Goal: Contribute content: Add original content to the website for others to see

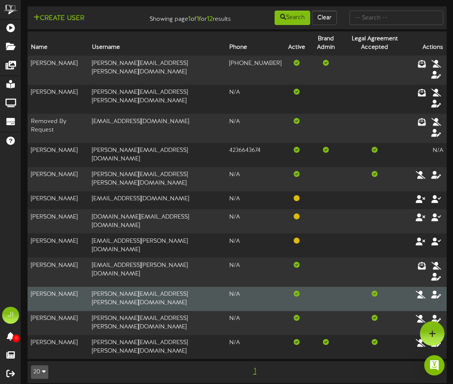
drag, startPoint x: 74, startPoint y: 286, endPoint x: 53, endPoint y: 277, distance: 22.8
click at [31, 275] on tbody "[PERSON_NAME] [PERSON_NAME][EMAIL_ADDRESS][PERSON_NAME][DOMAIN_NAME] [PHONE_NUM…" at bounding box center [237, 207] width 419 height 303
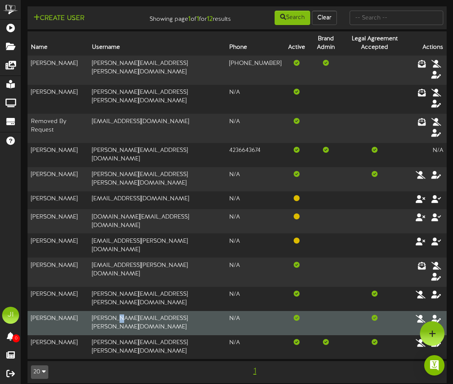
click at [117, 311] on td "[PERSON_NAME][EMAIL_ADDRESS][PERSON_NAME][DOMAIN_NAME]" at bounding box center [157, 323] width 137 height 24
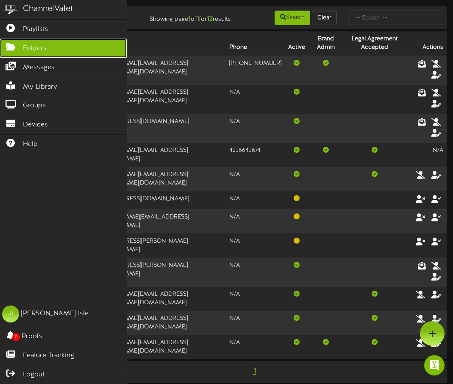
click at [29, 51] on span "Folders" at bounding box center [35, 49] width 24 height 10
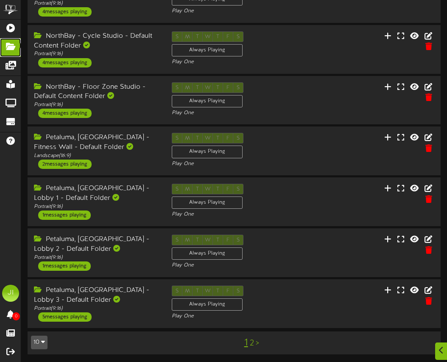
scroll to position [232, 0]
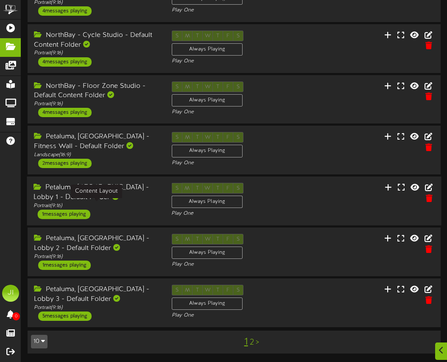
click at [123, 206] on div "Portrait ( 9:16 )" at bounding box center [97, 205] width 126 height 7
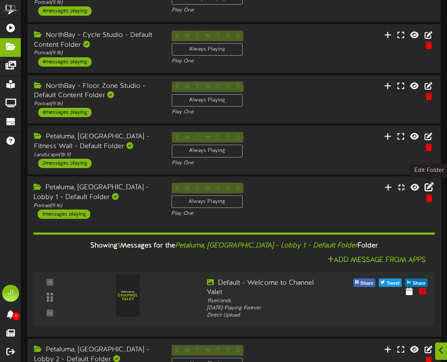
click at [300, 186] on icon at bounding box center [429, 186] width 9 height 9
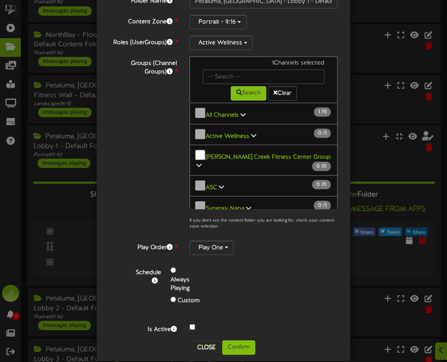
scroll to position [291, 0]
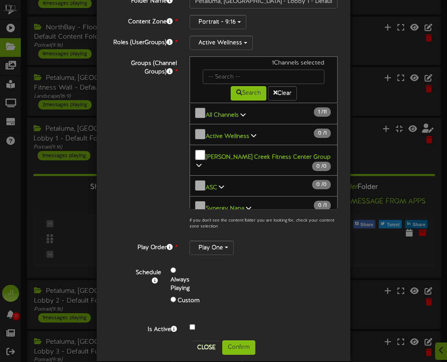
click at [243, 133] on b "Active Wellness" at bounding box center [228, 136] width 44 height 6
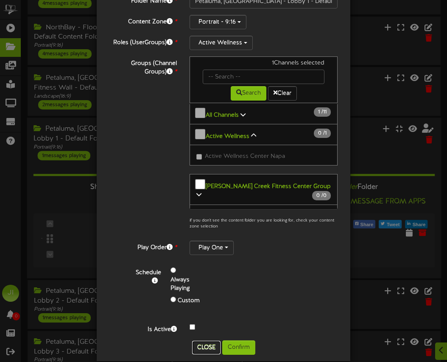
click at [202, 343] on button "Close" at bounding box center [206, 348] width 28 height 14
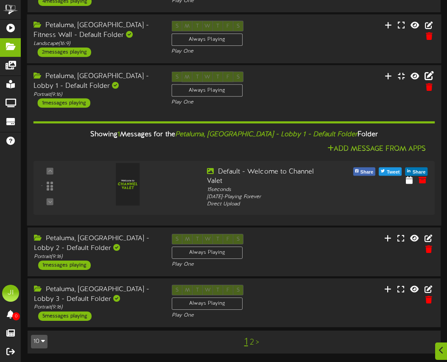
scroll to position [0, 0]
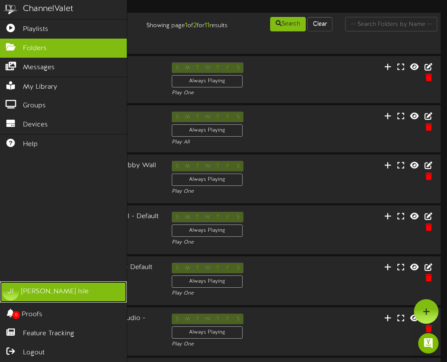
click at [17, 289] on div "JI" at bounding box center [10, 291] width 17 height 17
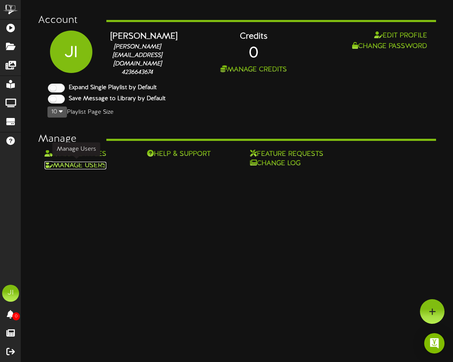
click at [96, 164] on link "Manage Users" at bounding box center [76, 166] width 62 height 8
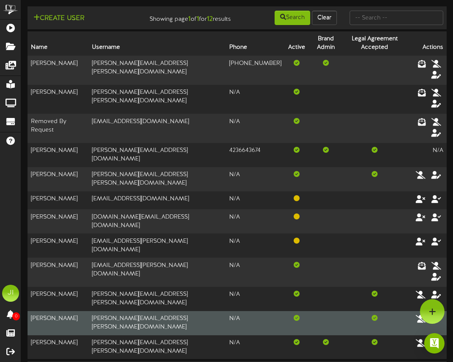
click at [111, 311] on td "[PERSON_NAME][EMAIL_ADDRESS][PERSON_NAME][DOMAIN_NAME]" at bounding box center [157, 323] width 137 height 24
click at [300, 314] on icon at bounding box center [437, 318] width 12 height 9
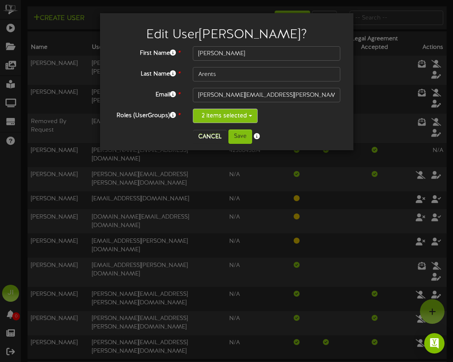
click at [220, 116] on button "2 items selected" at bounding box center [225, 116] width 65 height 14
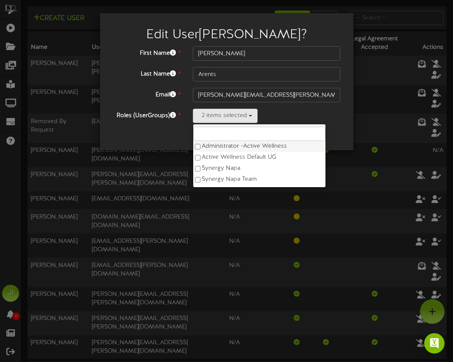
click at [208, 145] on label "Administrator - Active Wellness" at bounding box center [259, 146] width 132 height 11
click at [290, 117] on div "3 items selected Administrator - Active Wellness Active Wellness Default UG Syn…" at bounding box center [267, 116] width 148 height 14
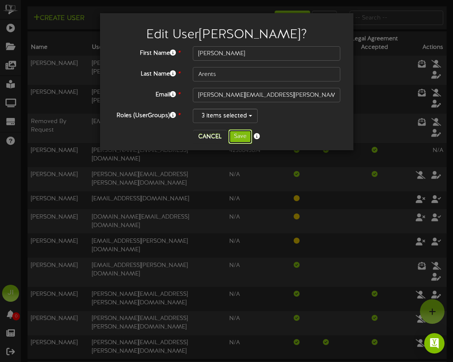
drag, startPoint x: 243, startPoint y: 138, endPoint x: 303, endPoint y: 126, distance: 61.7
click at [300, 130] on div "Cancel Save" at bounding box center [226, 136] width 241 height 14
click at [243, 117] on button "3 items selected" at bounding box center [225, 116] width 65 height 14
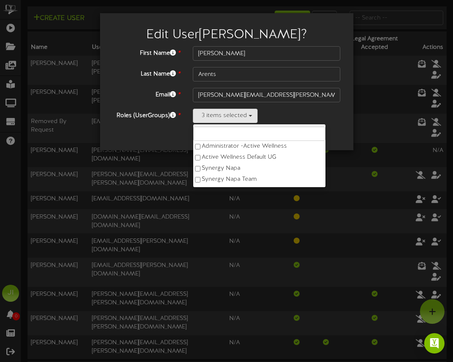
click at [300, 122] on div "3 items selected Administrator - Active Wellness Active Wellness Default UG Syn…" at bounding box center [267, 116] width 148 height 14
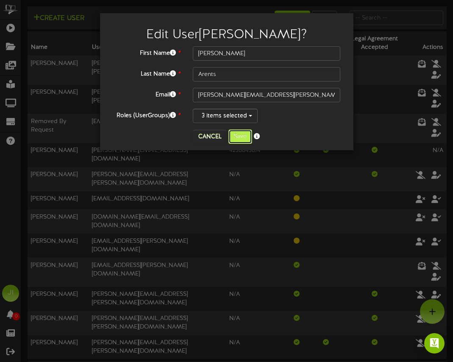
click at [238, 137] on button "Save" at bounding box center [241, 136] width 24 height 14
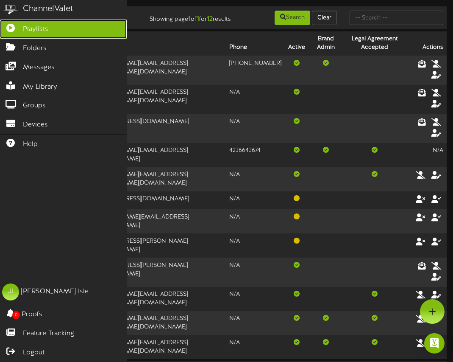
click at [23, 32] on span "Playlists" at bounding box center [35, 30] width 25 height 10
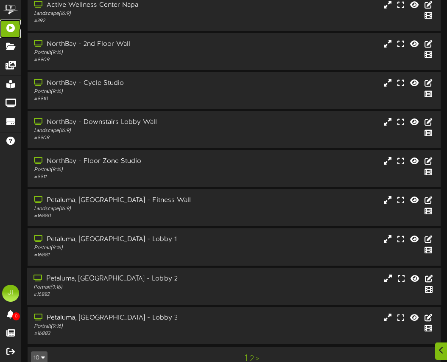
scroll to position [111, 0]
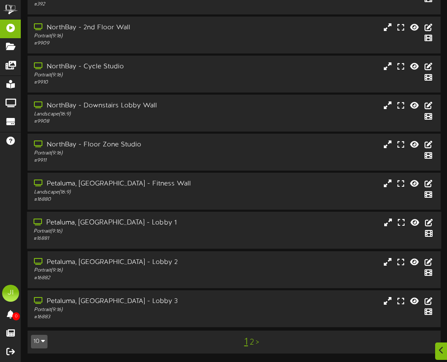
click at [86, 230] on div "Portrait ( 9:16 )" at bounding box center [114, 231] width 160 height 7
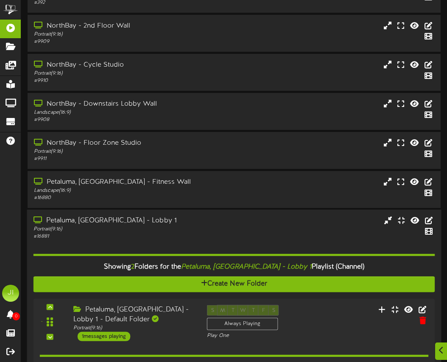
click at [122, 224] on div "Petaluma, [GEOGRAPHIC_DATA] - Lobby 1" at bounding box center [114, 221] width 160 height 10
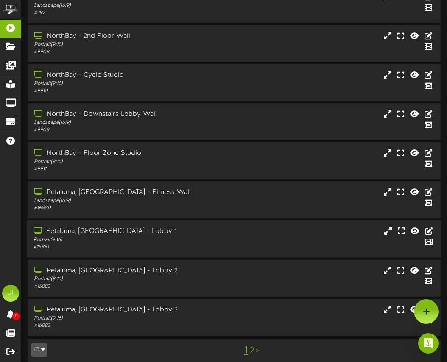
scroll to position [101, 0]
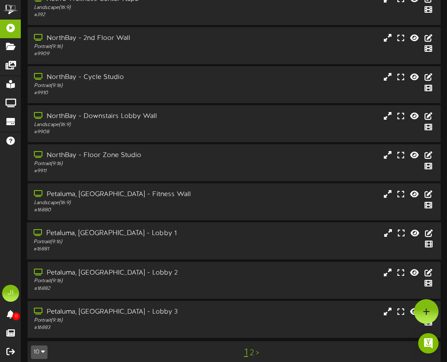
click at [143, 245] on div "Portrait ( 9:16 )" at bounding box center [114, 241] width 160 height 7
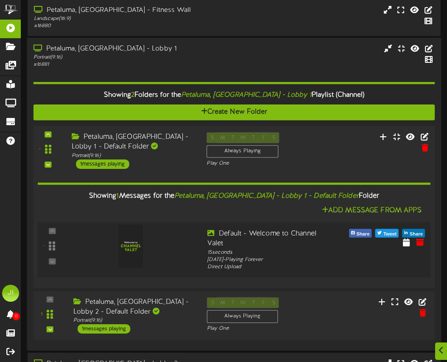
scroll to position [308, 0]
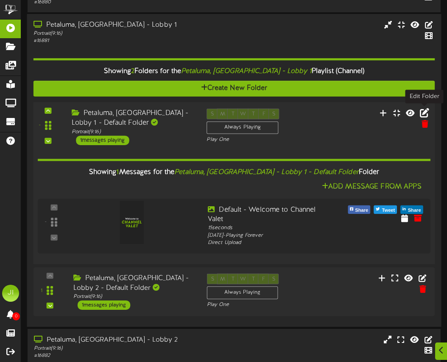
click at [300, 112] on icon at bounding box center [424, 112] width 9 height 9
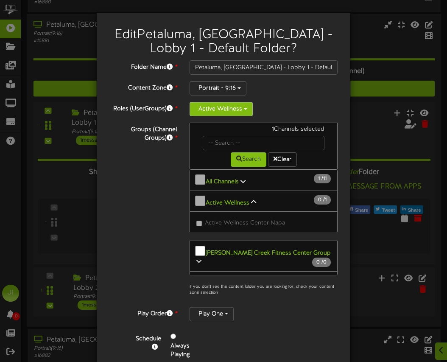
click at [224, 110] on button "Active Wellness" at bounding box center [221, 109] width 63 height 14
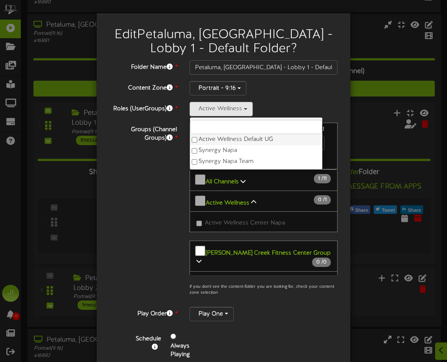
click at [219, 139] on label "Active Wellness Default UG" at bounding box center [256, 139] width 132 height 11
click at [287, 102] on div "2 items selected Active Wellness Default UG Synergy Napa Synergy Napa Team" at bounding box center [264, 109] width 148 height 14
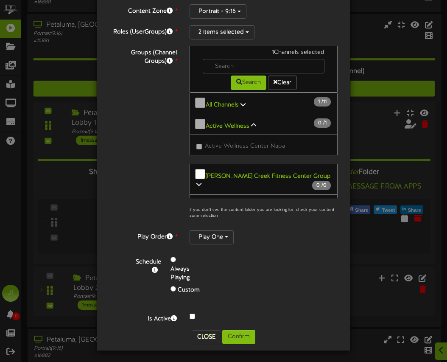
scroll to position [78, 0]
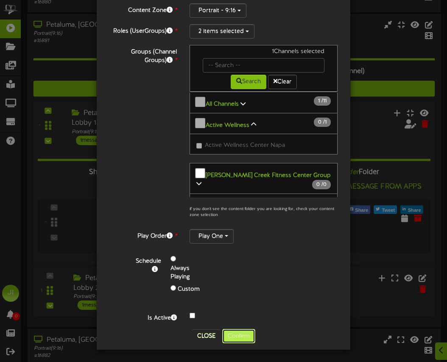
click at [239, 337] on button "Confirm" at bounding box center [238, 336] width 33 height 14
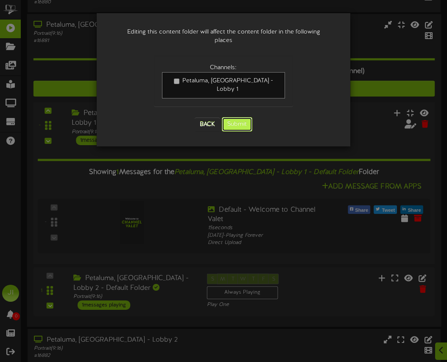
click at [232, 117] on button "Submit" at bounding box center [237, 124] width 31 height 14
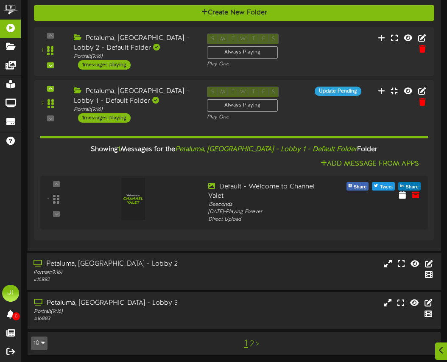
scroll to position [386, 0]
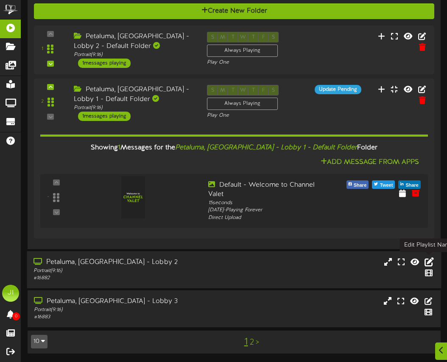
click at [300, 261] on icon at bounding box center [429, 261] width 9 height 9
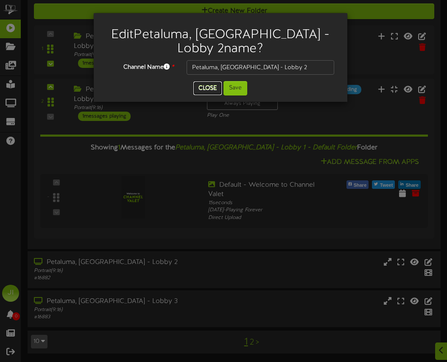
click at [212, 81] on button "Close" at bounding box center [207, 88] width 28 height 14
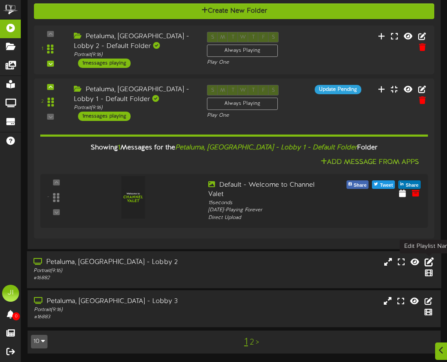
click at [300, 260] on icon at bounding box center [429, 261] width 9 height 9
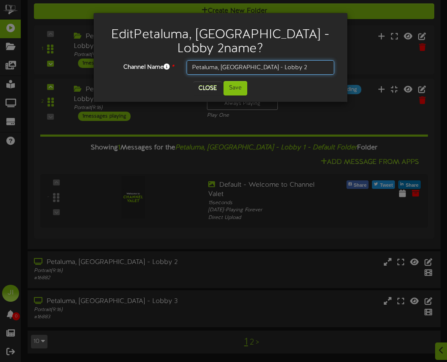
click at [221, 60] on input "Petaluma, [GEOGRAPHIC_DATA] - Lobby 2" at bounding box center [261, 67] width 148 height 14
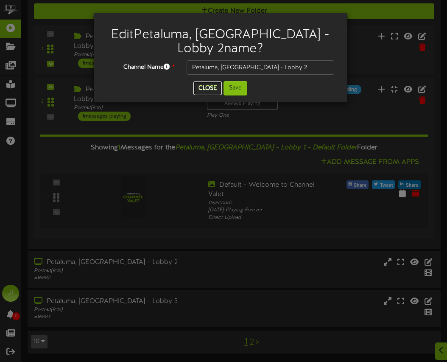
click at [207, 81] on button "Close" at bounding box center [207, 88] width 28 height 14
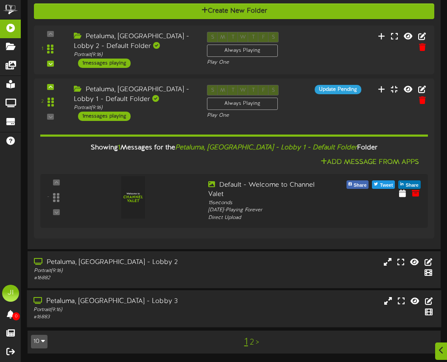
click at [50, 303] on div "Petaluma, [GEOGRAPHIC_DATA] - Lobby 3" at bounding box center [114, 301] width 160 height 10
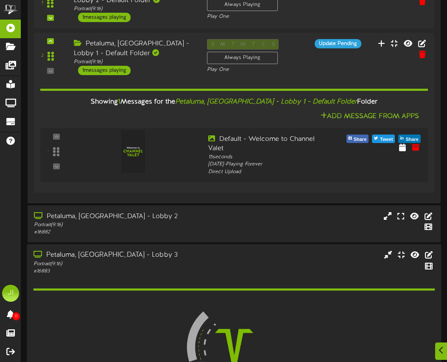
scroll to position [481, 0]
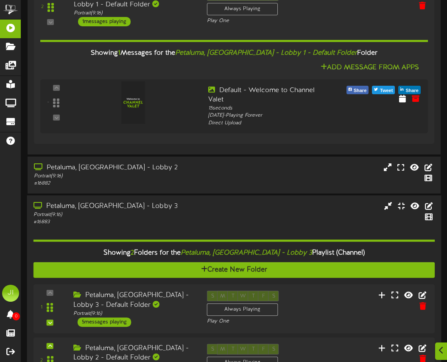
click at [212, 196] on div "Petaluma, [GEOGRAPHIC_DATA] - Lobby 3 Portrait ( 9:16 ) # 16883" at bounding box center [234, 295] width 414 height 201
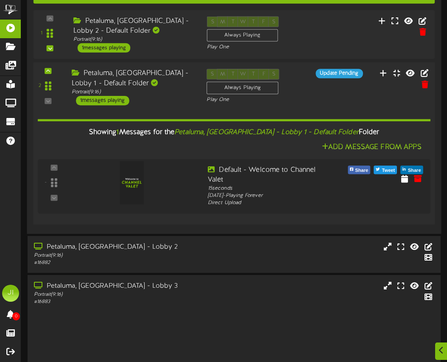
scroll to position [386, 0]
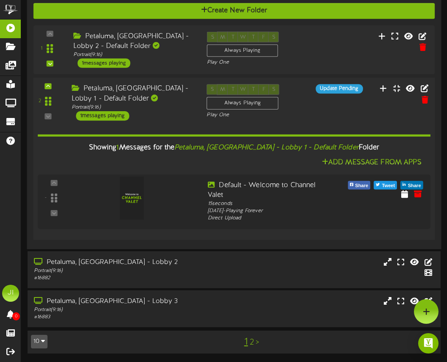
click at [162, 95] on div "Petaluma, [GEOGRAPHIC_DATA] - Lobby 1 - Default Folder" at bounding box center [133, 94] width 122 height 20
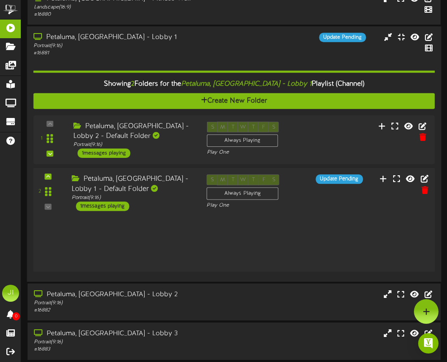
scroll to position [295, 0]
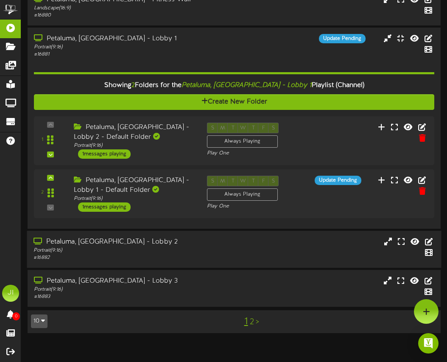
click at [135, 246] on div "Petaluma, [GEOGRAPHIC_DATA] - Lobby 2" at bounding box center [114, 242] width 160 height 10
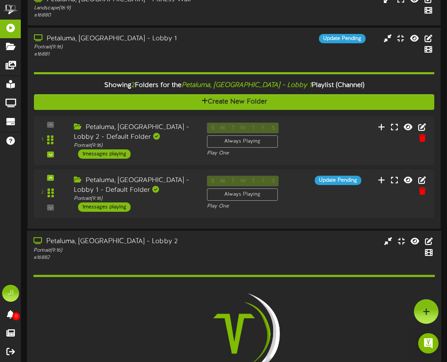
click at [134, 243] on div "Petaluma, [GEOGRAPHIC_DATA] - Lobby 2" at bounding box center [114, 242] width 160 height 10
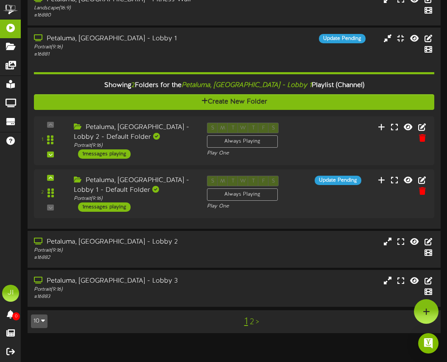
click at [252, 321] on link "2" at bounding box center [252, 321] width 4 height 9
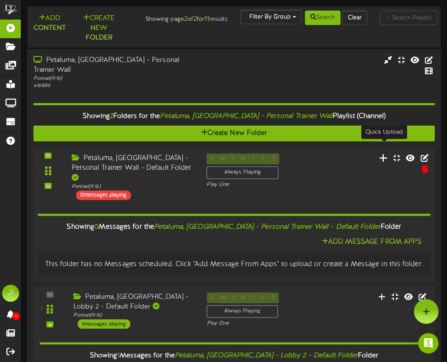
click at [300, 153] on icon at bounding box center [383, 157] width 9 height 9
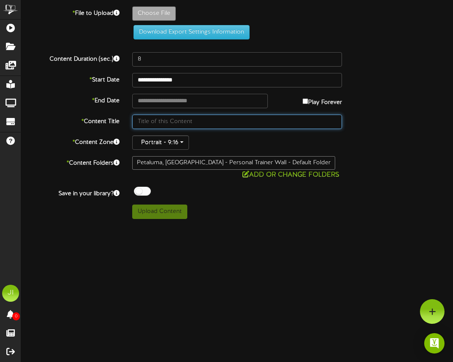
click at [155, 119] on input "text" at bounding box center [237, 122] width 210 height 14
click at [164, 122] on input "text" at bounding box center [237, 122] width 210 height 14
type input "Welcome Message"
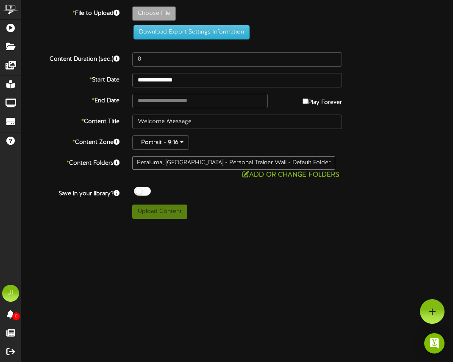
click at [244, 217] on div "Upload Content" at bounding box center [237, 211] width 223 height 14
type input "**********"
type input "Welcome"
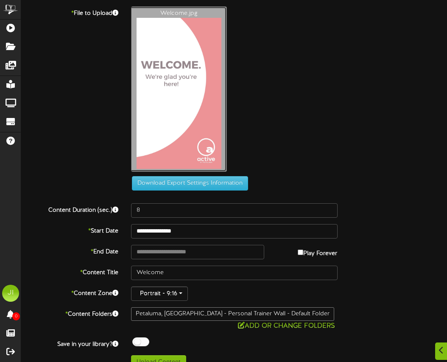
scroll to position [14, 0]
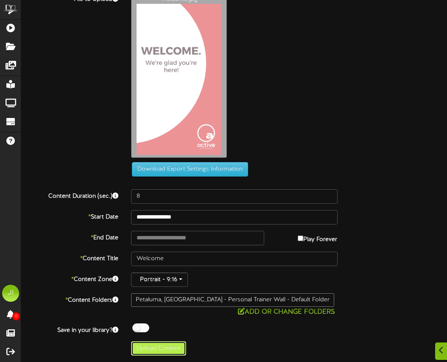
click at [162, 345] on button "Upload Content" at bounding box center [158, 348] width 55 height 14
type input "**********"
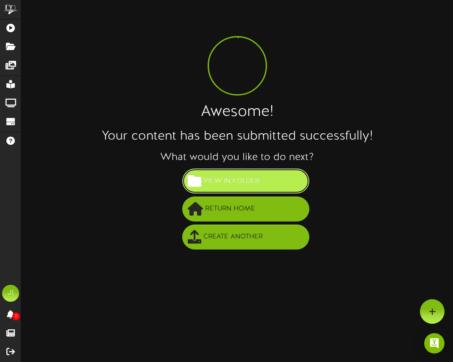
click at [234, 184] on span "View in Folder" at bounding box center [231, 181] width 60 height 14
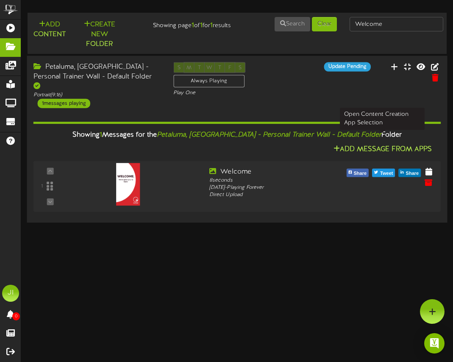
click at [300, 144] on button "Add Message From Apps" at bounding box center [383, 149] width 104 height 11
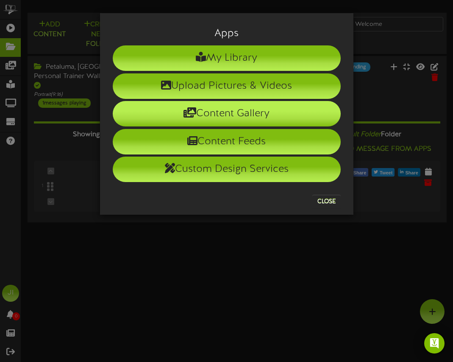
click at [224, 115] on li "Content Gallery" at bounding box center [227, 113] width 228 height 25
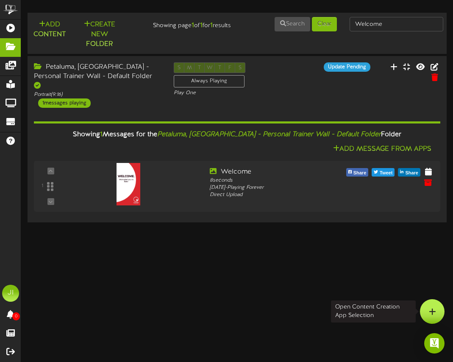
click at [300, 311] on icon at bounding box center [432, 311] width 7 height 8
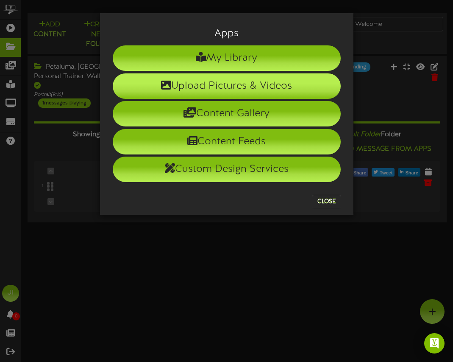
click at [226, 83] on li "Upload Pictures & Videos" at bounding box center [227, 85] width 228 height 25
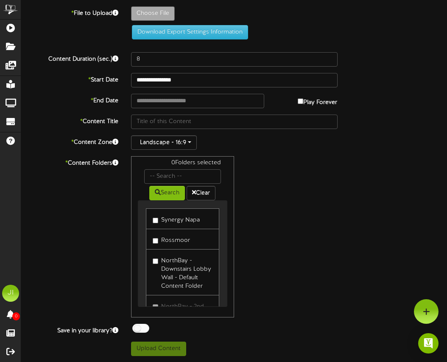
type input "**********"
type input "WIFI"
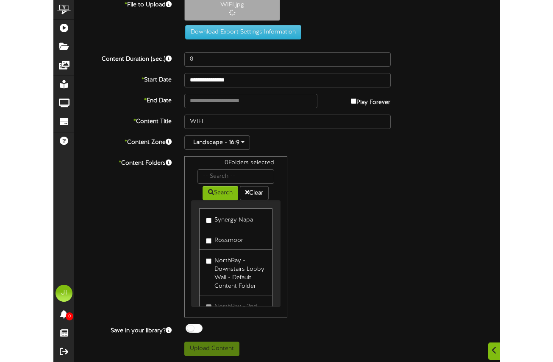
scroll to position [9, 0]
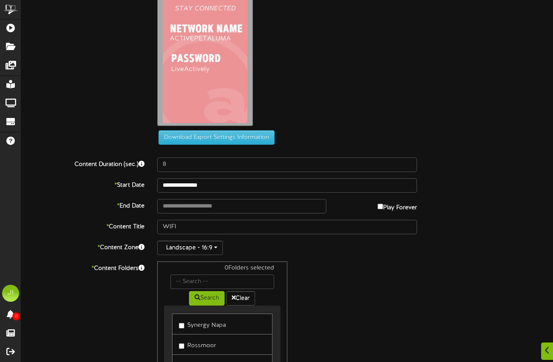
scroll to position [151, 0]
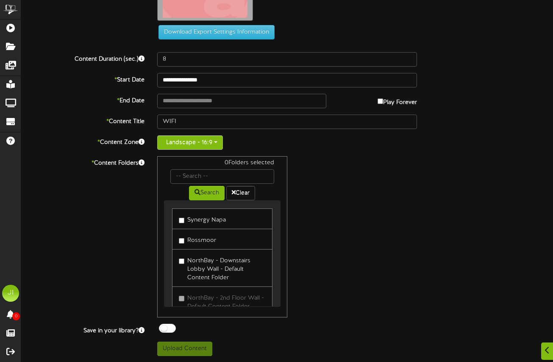
click at [199, 145] on button "Landscape - 16:9" at bounding box center [190, 142] width 66 height 14
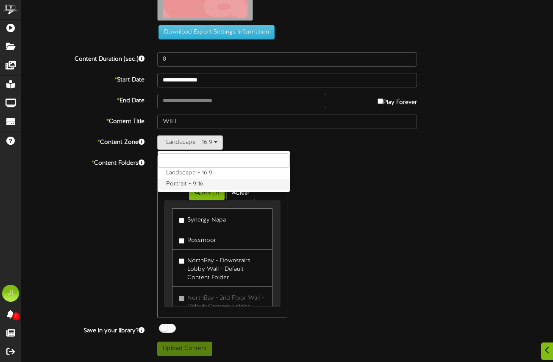
click at [193, 179] on label "Portrait - 9:16" at bounding box center [224, 184] width 132 height 11
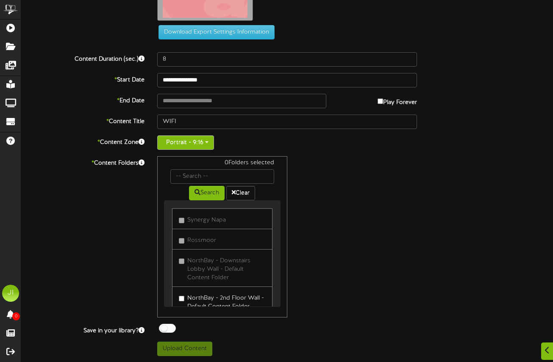
click at [193, 146] on button "Portrait - 9:16" at bounding box center [185, 142] width 57 height 14
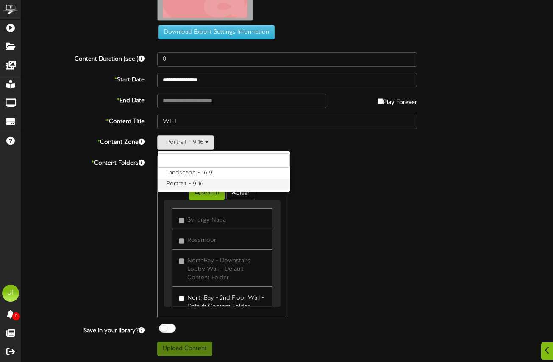
click at [184, 182] on label "Portrait - 9:16" at bounding box center [224, 184] width 132 height 11
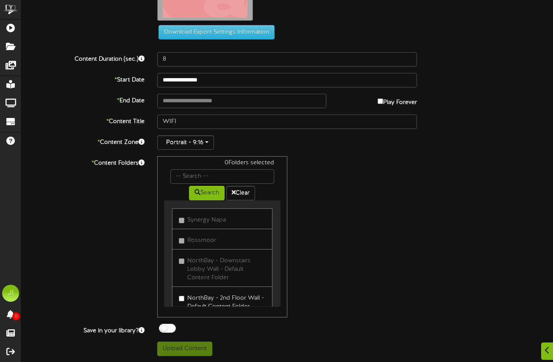
click at [300, 188] on div "0 Folders selected Search Clear Synergy Napa [GEOGRAPHIC_DATA]" at bounding box center [287, 236] width 273 height 161
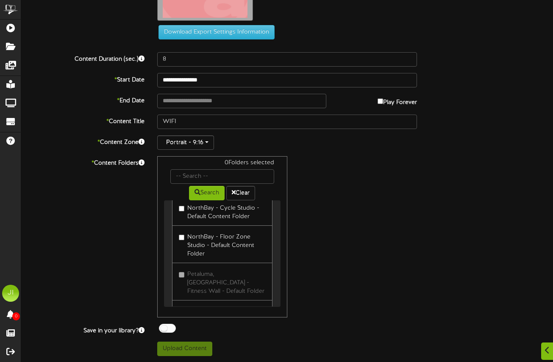
scroll to position [245, 0]
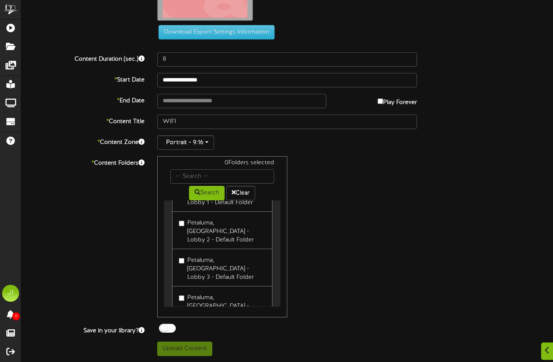
click at [216, 291] on label "Petaluma, [GEOGRAPHIC_DATA] - Personal Trainer Wall - Default Folder" at bounding box center [222, 309] width 87 height 37
click at [189, 349] on button "Upload Content" at bounding box center [184, 348] width 55 height 14
type input "**********"
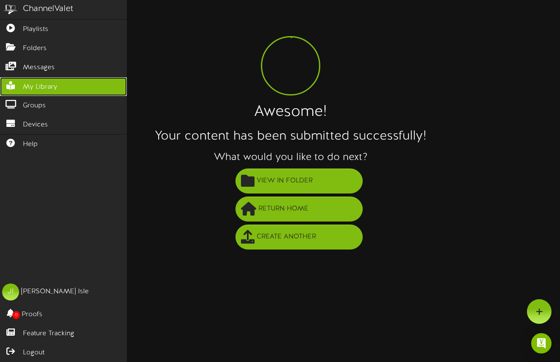
click at [46, 92] on link "My Library" at bounding box center [63, 86] width 127 height 19
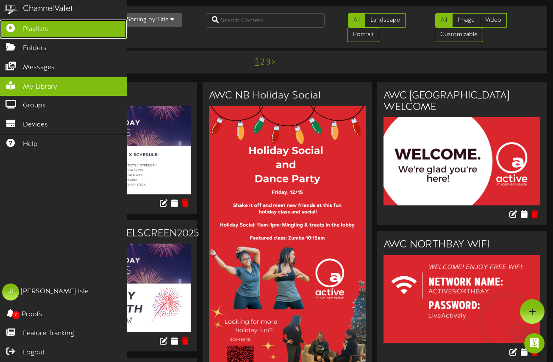
click at [29, 28] on span "Playlists" at bounding box center [35, 30] width 25 height 10
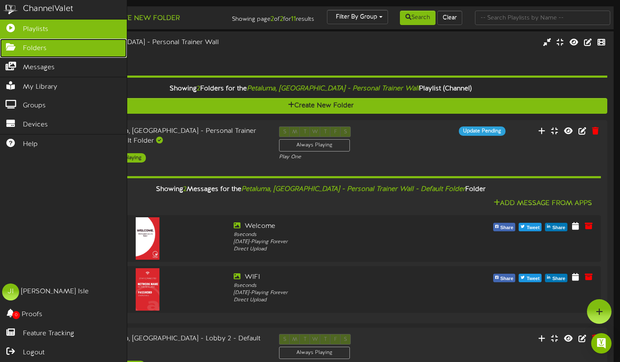
click at [28, 52] on span "Folders" at bounding box center [35, 49] width 24 height 10
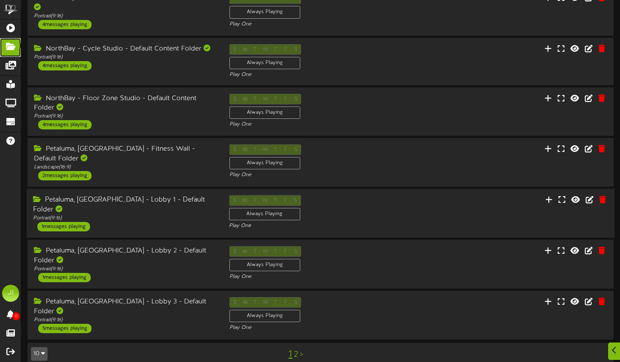
scroll to position [212, 0]
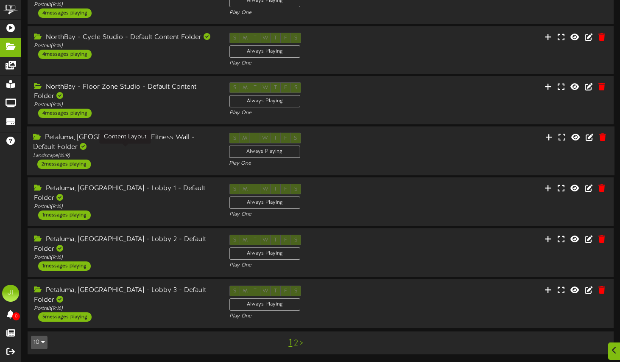
click at [126, 152] on div "Landscape ( 16:9 )" at bounding box center [124, 155] width 183 height 7
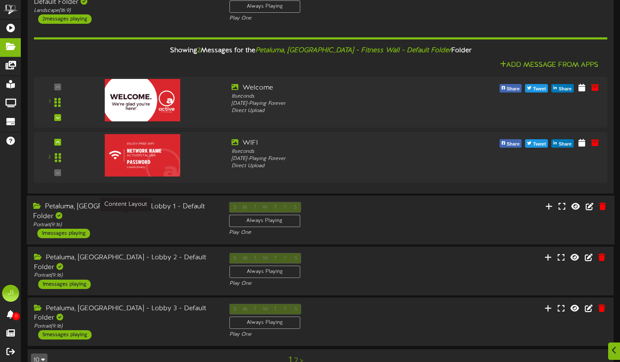
scroll to position [344, 0]
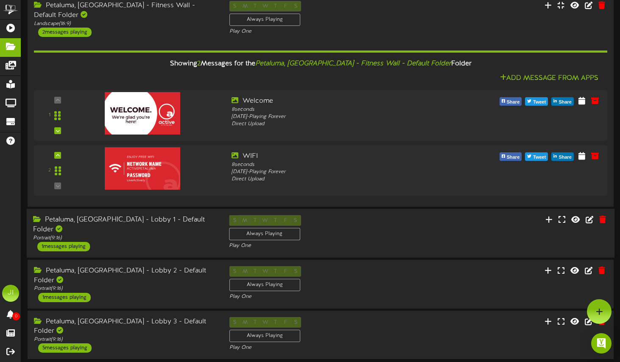
click at [142, 238] on div "Petaluma, [GEOGRAPHIC_DATA] - Lobby 1 - Default Folder Portrait ( 9:16 ) 1 mess…" at bounding box center [125, 233] width 196 height 36
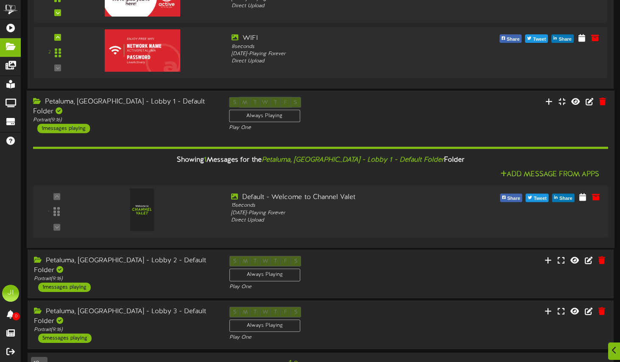
scroll to position [483, 0]
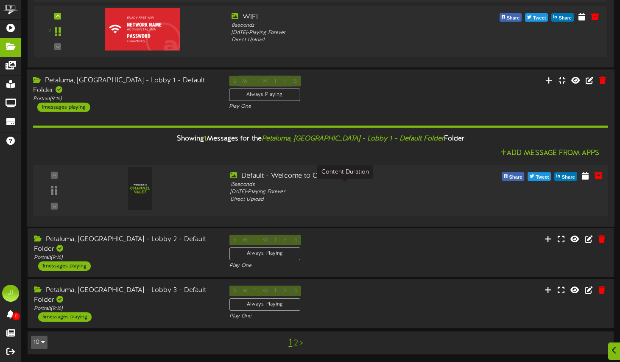
click at [257, 188] on div "15 seconds" at bounding box center [344, 184] width 229 height 7
click at [300, 154] on button "Add Message From Apps" at bounding box center [550, 153] width 104 height 11
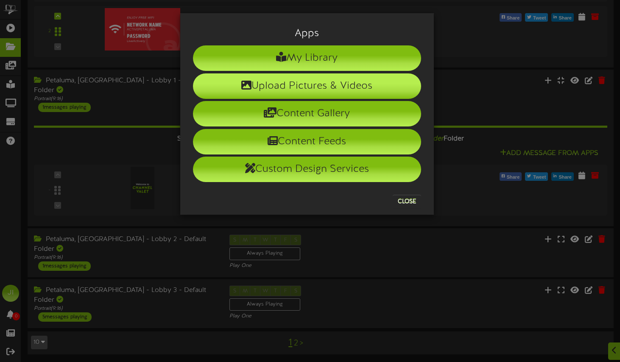
click at [289, 80] on li "Upload Pictures & Videos" at bounding box center [307, 85] width 228 height 25
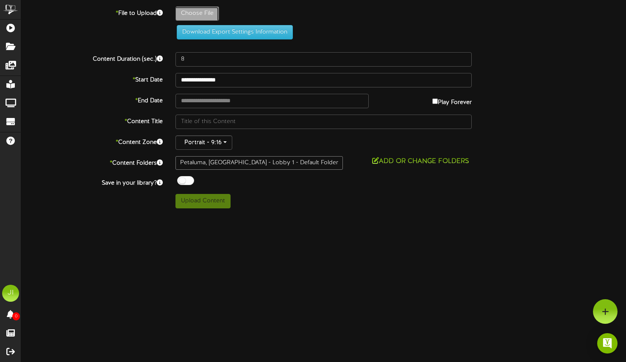
type input "**********"
type input "WIFI"
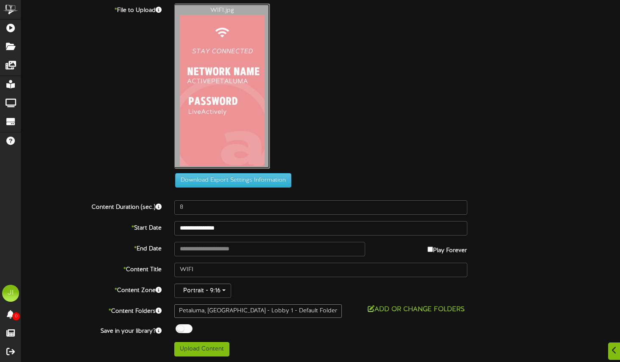
scroll to position [3, 0]
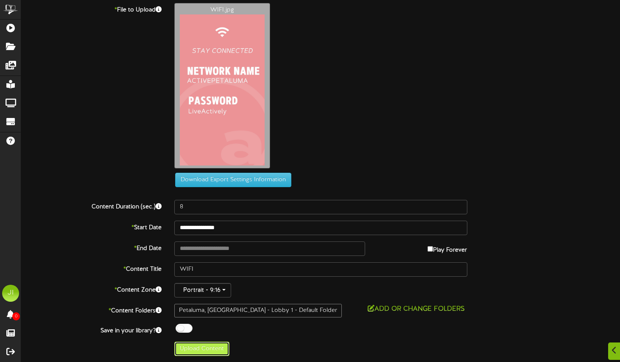
click at [197, 349] on button "Upload Content" at bounding box center [201, 348] width 55 height 14
type input "**********"
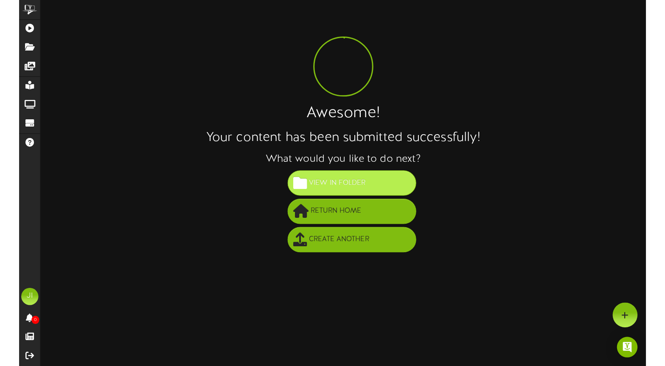
scroll to position [0, 0]
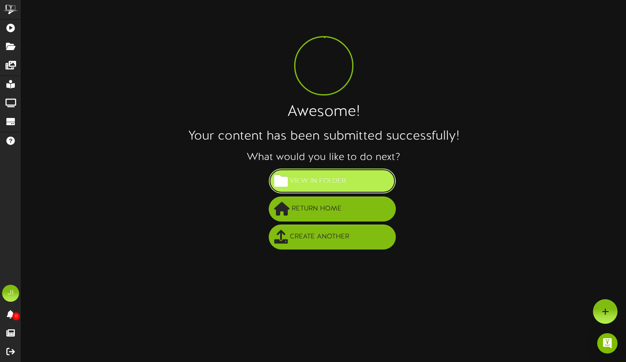
click at [300, 186] on span "View in Folder" at bounding box center [318, 181] width 60 height 14
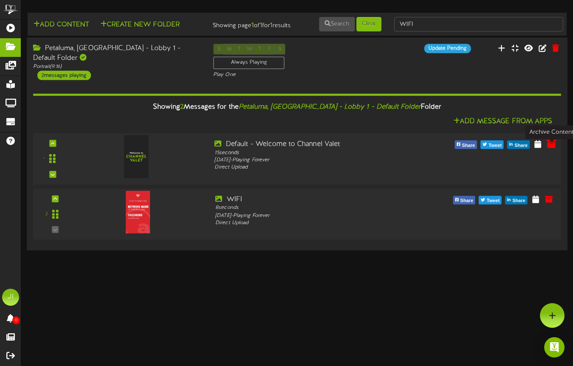
click at [300, 148] on icon at bounding box center [551, 143] width 9 height 9
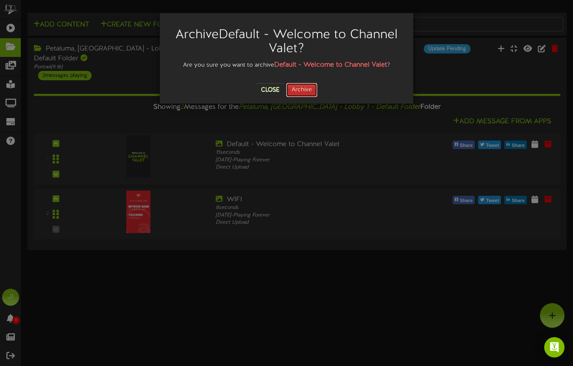
click at [300, 89] on button "Archive" at bounding box center [301, 90] width 31 height 14
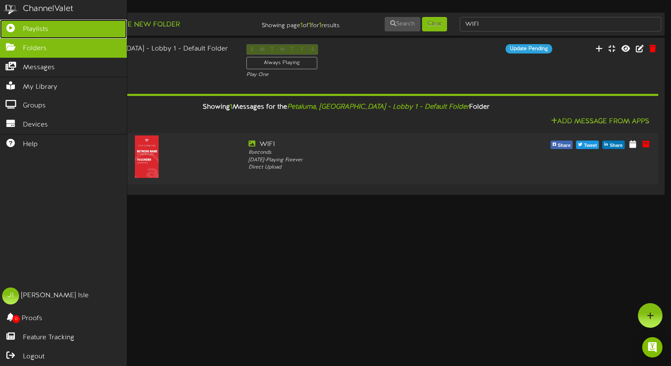
click at [42, 26] on span "Playlists" at bounding box center [35, 30] width 25 height 10
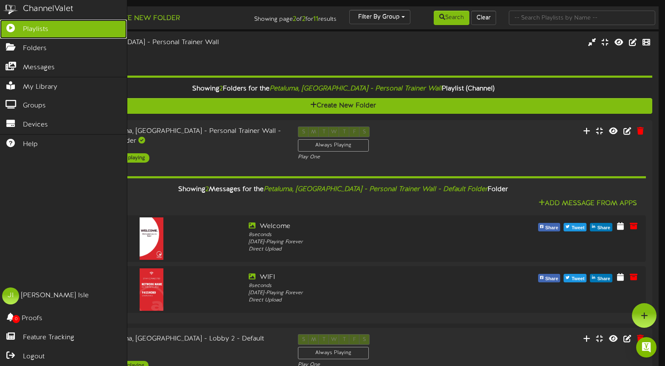
click at [41, 27] on span "Playlists" at bounding box center [35, 30] width 25 height 10
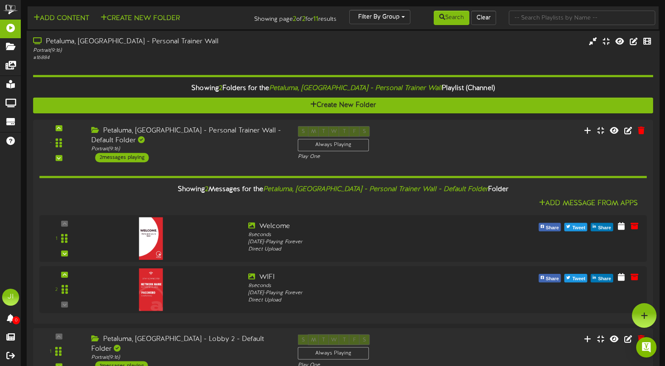
click at [55, 42] on div "Petaluma, [GEOGRAPHIC_DATA] - Personal Trainer Wall" at bounding box center [158, 42] width 251 height 10
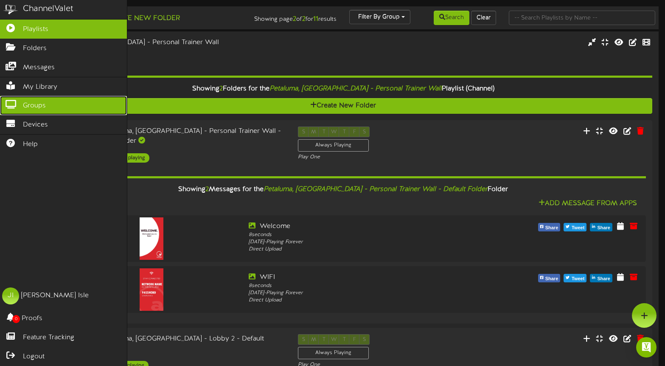
click at [30, 114] on link "Groups" at bounding box center [63, 105] width 127 height 19
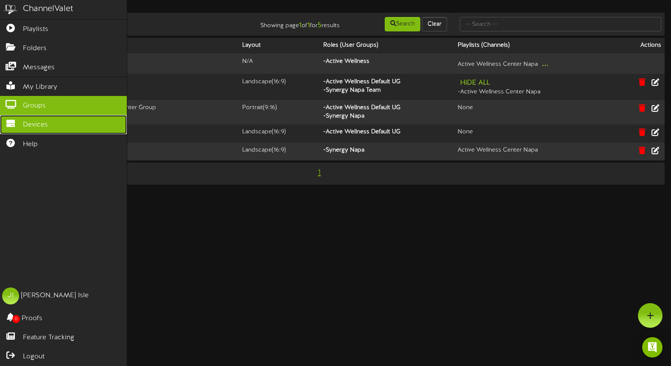
click at [36, 126] on span "Devices" at bounding box center [35, 125] width 25 height 10
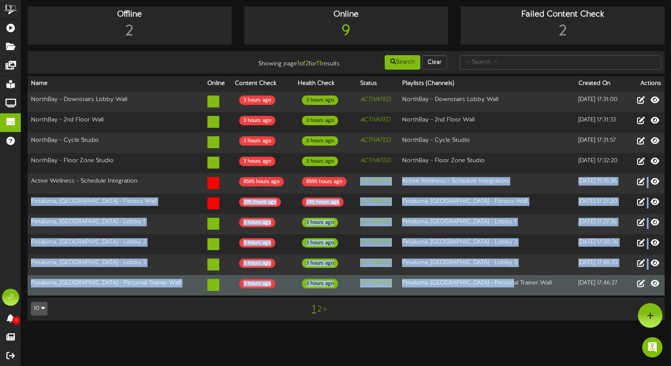
drag, startPoint x: 349, startPoint y: 183, endPoint x: 524, endPoint y: 280, distance: 199.7
click at [300, 280] on tbody "NorthBay - Downstairs Lobby Wall 3 hours ago 3 hours ago ACTIVATED [GEOGRAPHIC_…" at bounding box center [346, 194] width 637 height 204
click at [300, 280] on td "Petaluma, [GEOGRAPHIC_DATA] - Personal Trainer Wall" at bounding box center [487, 285] width 176 height 20
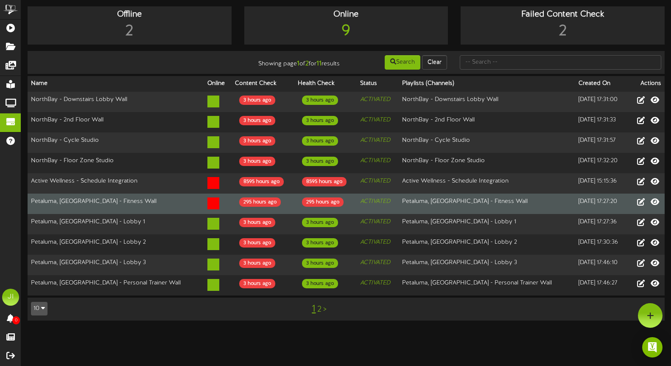
click at [173, 204] on td "Petaluma, [GEOGRAPHIC_DATA] - Fitness Wall" at bounding box center [116, 203] width 176 height 20
drag, startPoint x: 162, startPoint y: 205, endPoint x: 28, endPoint y: 204, distance: 134.9
click at [28, 204] on td "Petaluma, [GEOGRAPHIC_DATA] - Fitness Wall" at bounding box center [116, 203] width 176 height 20
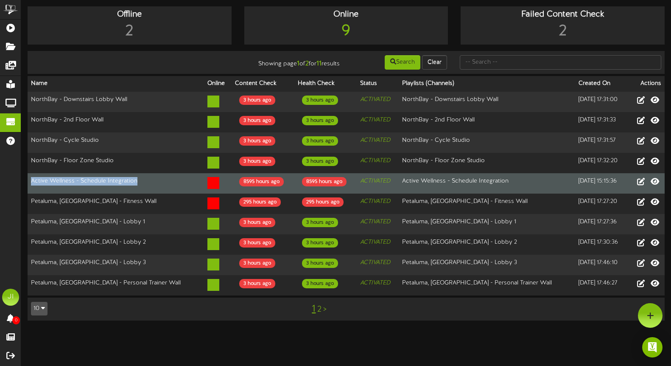
drag, startPoint x: 139, startPoint y: 184, endPoint x: 28, endPoint y: 174, distance: 111.5
click at [28, 174] on td "Active Wellness - Schedule Integration" at bounding box center [116, 183] width 176 height 20
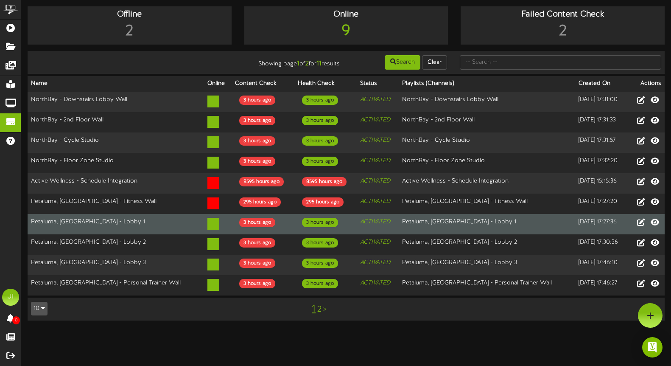
click at [99, 214] on td "Petaluma, [GEOGRAPHIC_DATA] - Lobby 1" at bounding box center [116, 224] width 176 height 20
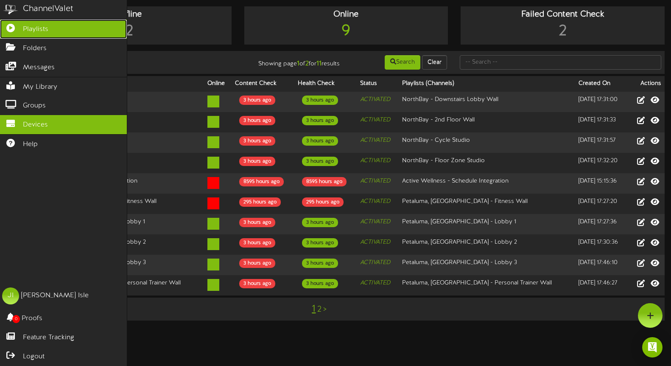
click at [23, 30] on span "Playlists" at bounding box center [35, 30] width 25 height 10
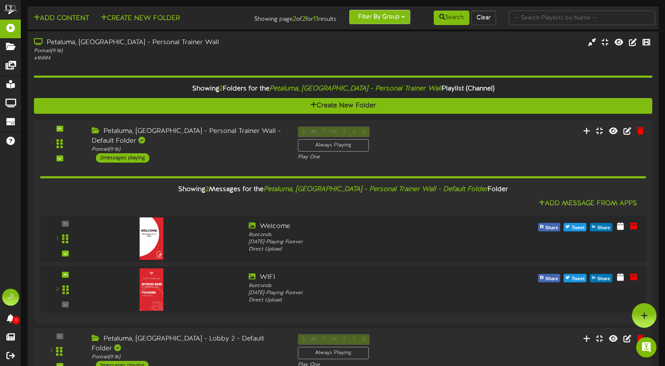
click at [300, 20] on button "Filter By Group" at bounding box center [379, 17] width 61 height 14
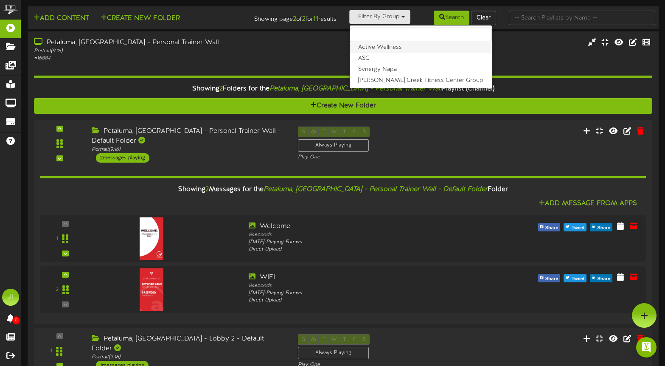
click at [300, 46] on label "Active Wellness" at bounding box center [420, 47] width 142 height 11
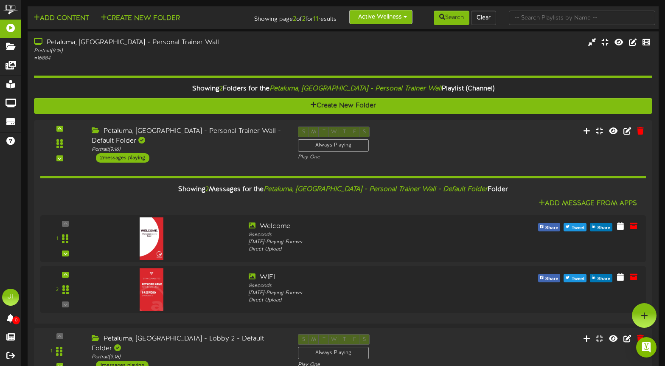
click at [300, 17] on button "Active Wellness" at bounding box center [380, 17] width 63 height 14
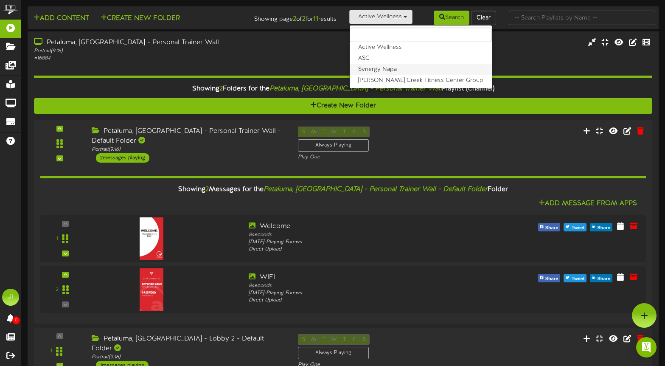
click at [300, 70] on label "Synergy Napa" at bounding box center [420, 69] width 142 height 11
